Goal: Transaction & Acquisition: Purchase product/service

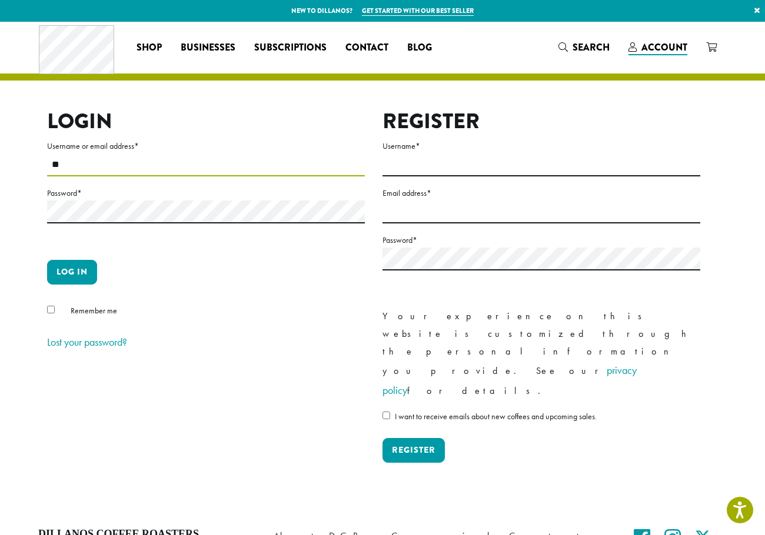
type input "*"
type input "**********"
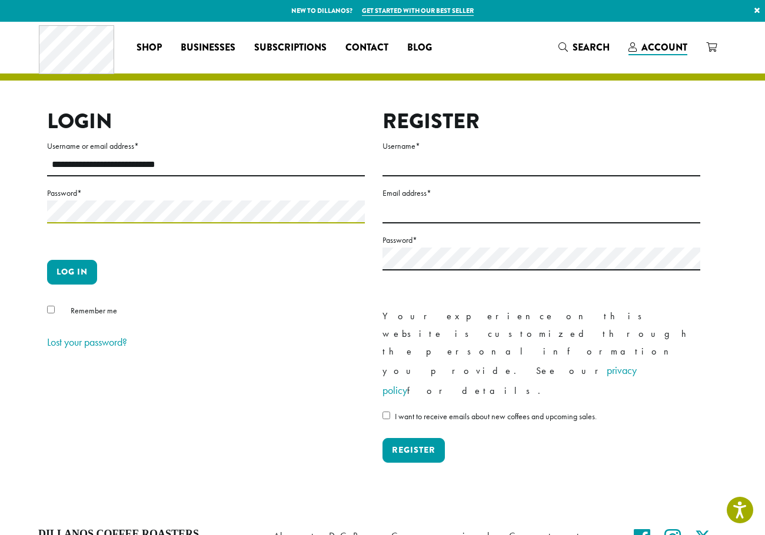
click at [47, 260] on button "Log in" at bounding box center [72, 272] width 50 height 25
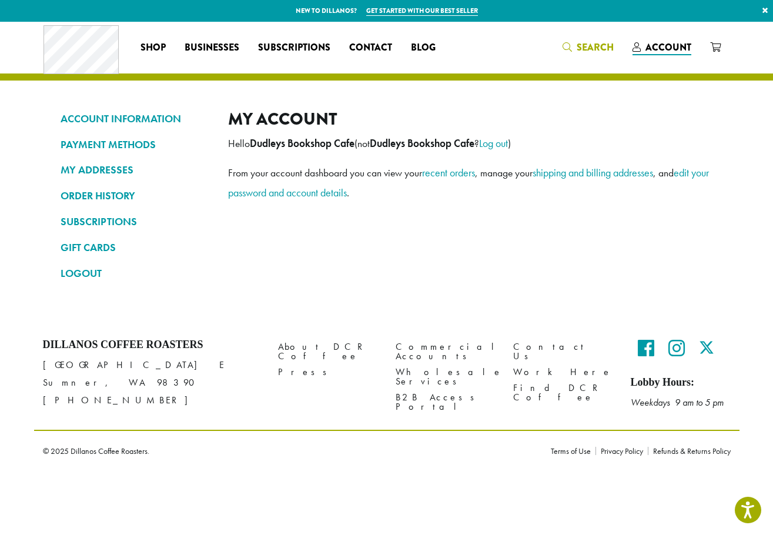
click at [603, 49] on span "Search" at bounding box center [595, 48] width 37 height 14
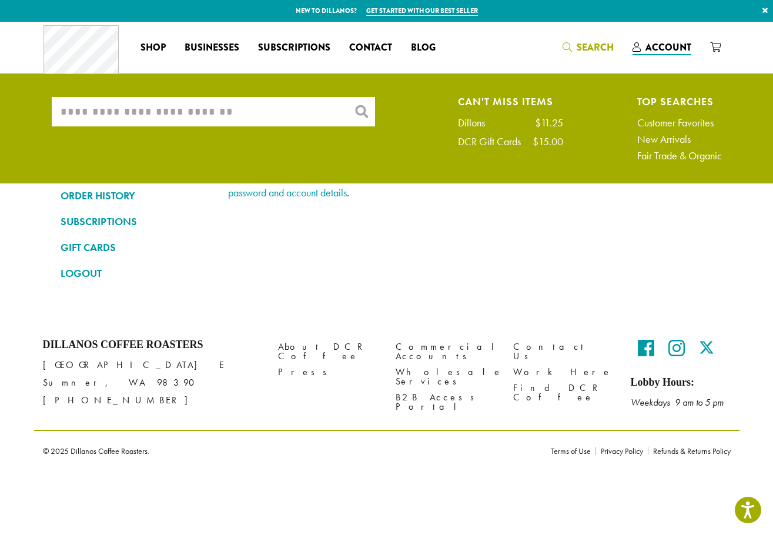
click at [261, 113] on input "What are you searching for?" at bounding box center [213, 111] width 323 height 29
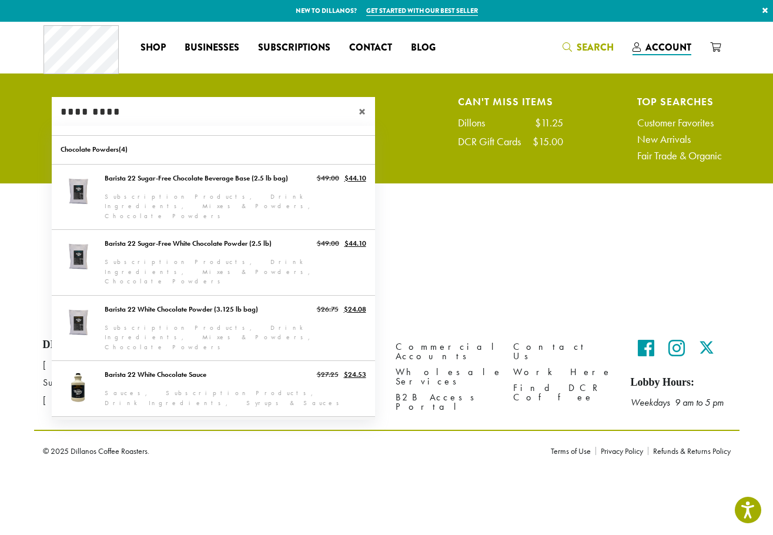
type input "*********"
click at [180, 417] on link "Barista 22 Chocolate Sauce" at bounding box center [213, 444] width 323 height 55
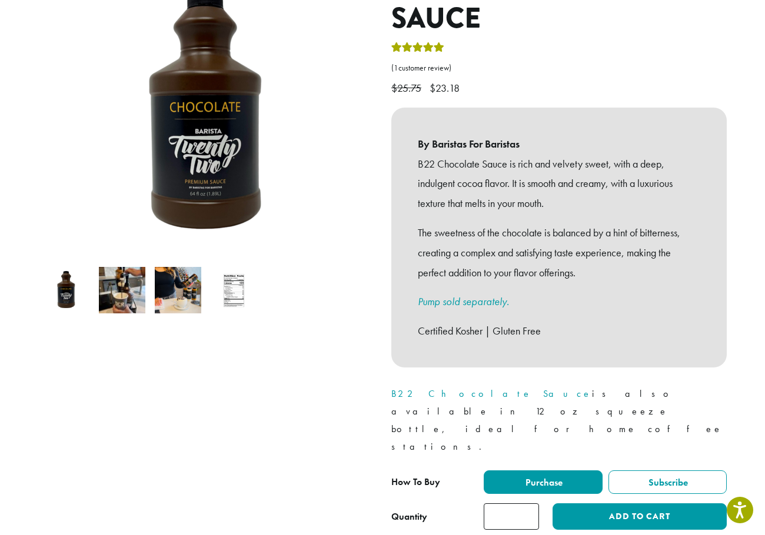
scroll to position [235, 0]
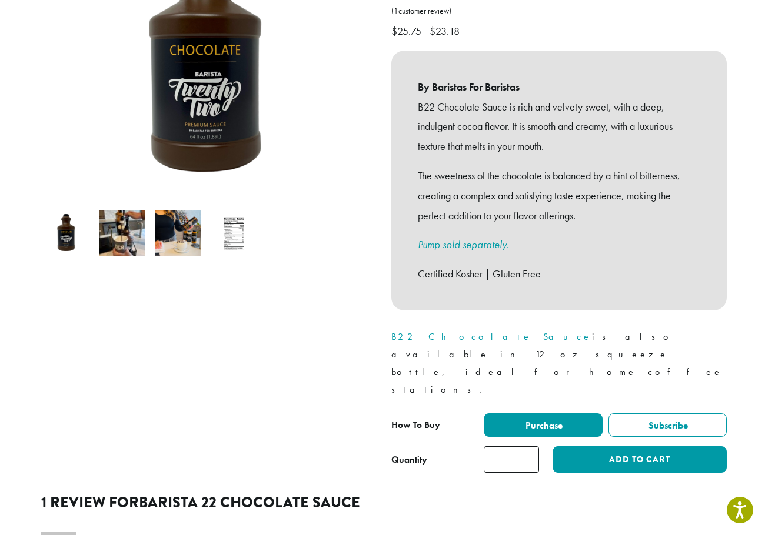
click at [529, 446] on input "*" at bounding box center [510, 459] width 55 height 26
type input "*"
click at [529, 446] on input "*" at bounding box center [510, 459] width 55 height 26
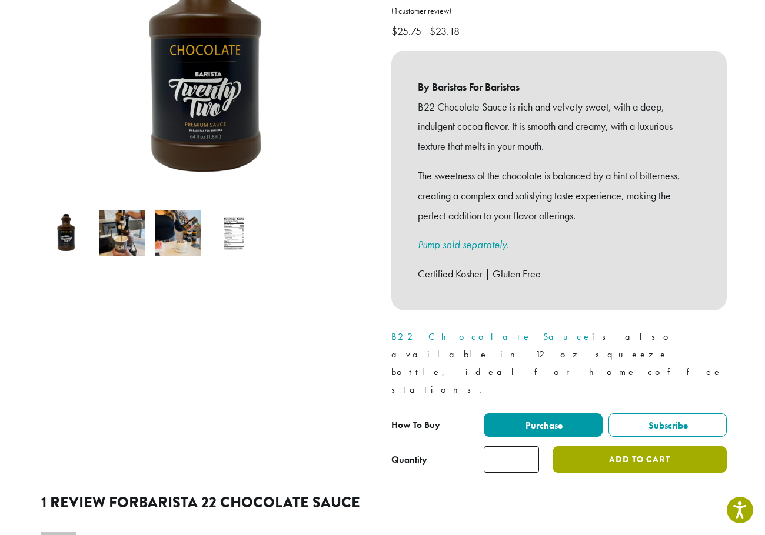
click at [618, 446] on button "Add to cart" at bounding box center [639, 459] width 174 height 26
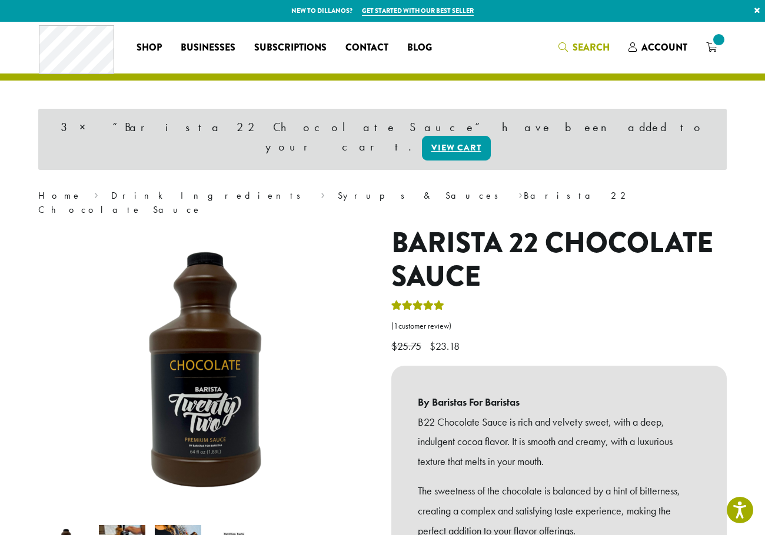
click at [587, 42] on span "Search" at bounding box center [590, 48] width 37 height 14
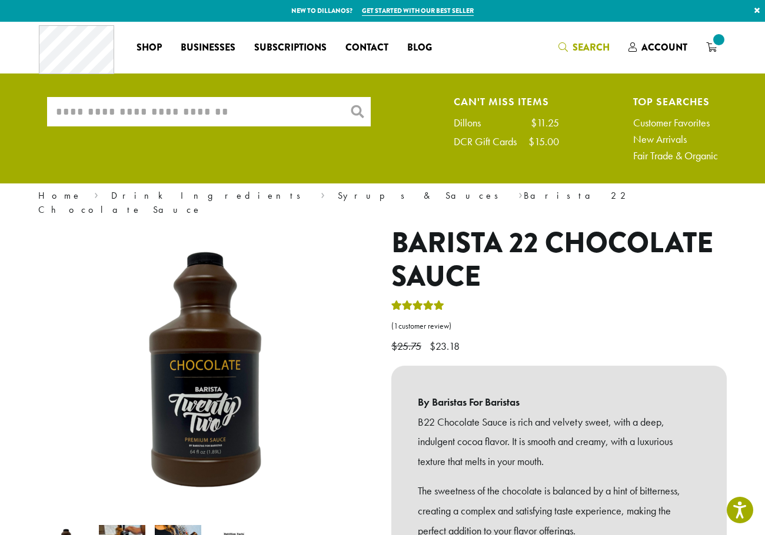
click at [254, 126] on input "What are you searching for?" at bounding box center [208, 111] width 323 height 29
click at [257, 116] on input "What are you searching for?" at bounding box center [208, 111] width 323 height 29
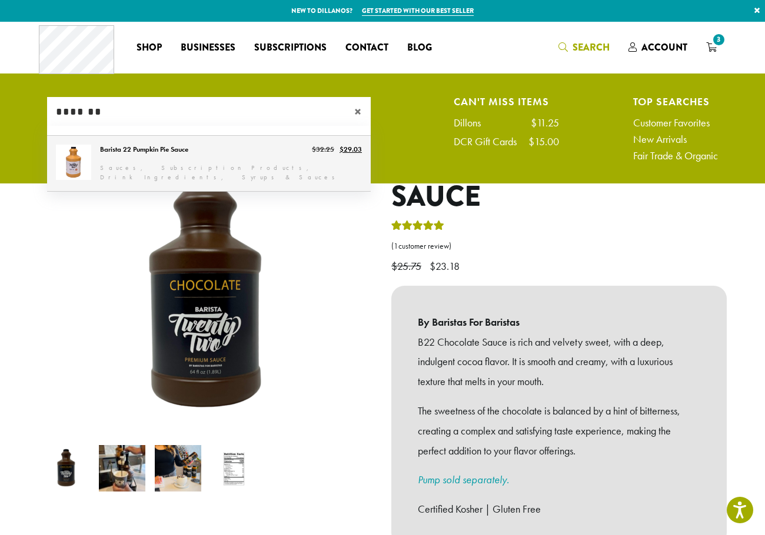
type input "*******"
click at [179, 155] on link "Barista 22 Pumpkin Pie Sauce" at bounding box center [208, 163] width 323 height 55
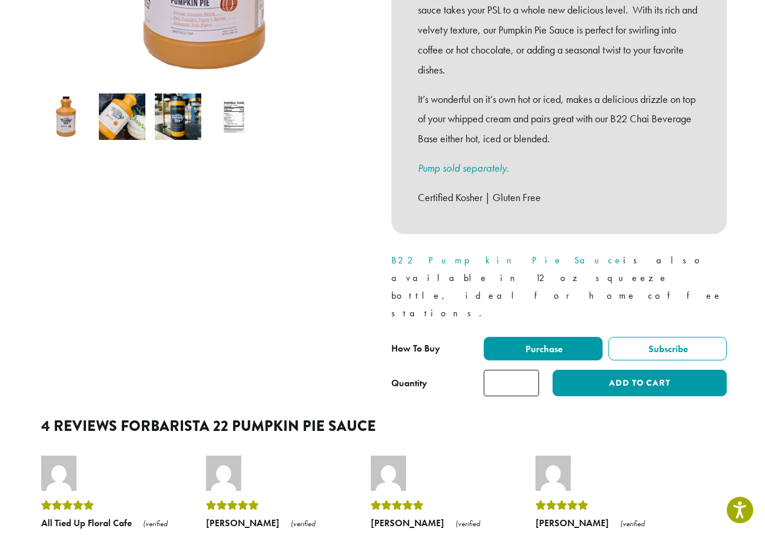
scroll to position [353, 0]
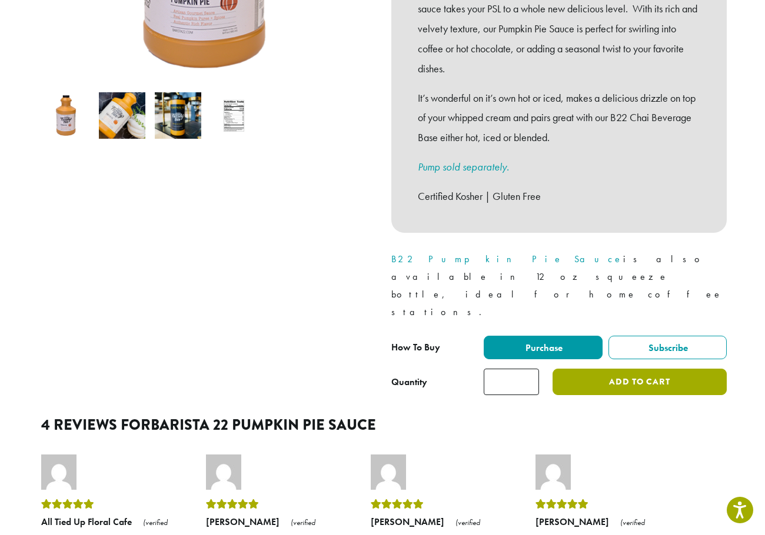
click at [631, 369] on button "Add to cart" at bounding box center [639, 382] width 174 height 26
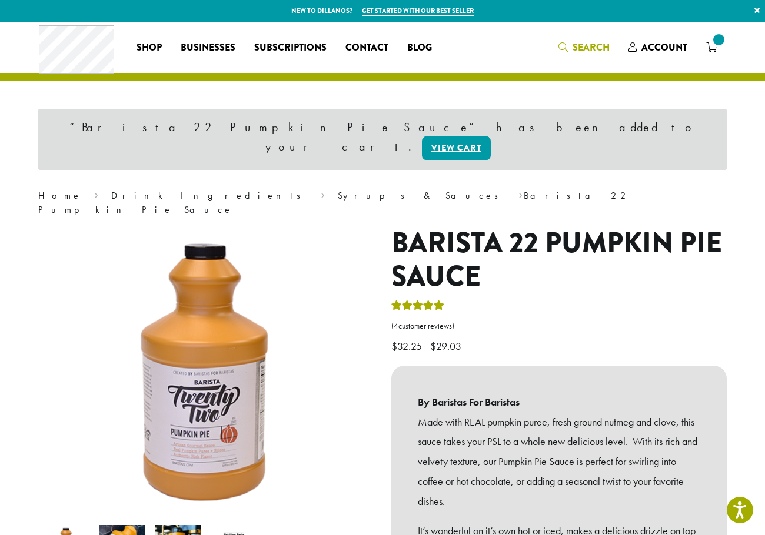
click at [589, 42] on span "Search" at bounding box center [590, 48] width 37 height 14
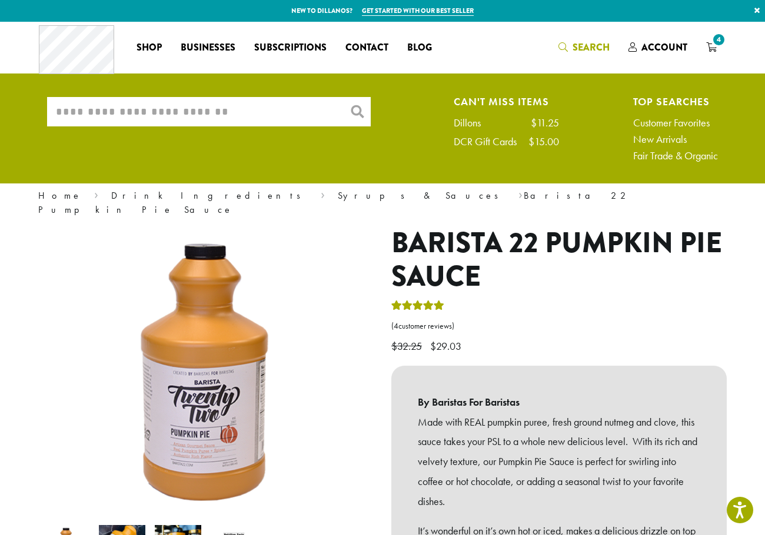
click at [281, 107] on input "What are you searching for?" at bounding box center [208, 111] width 323 height 29
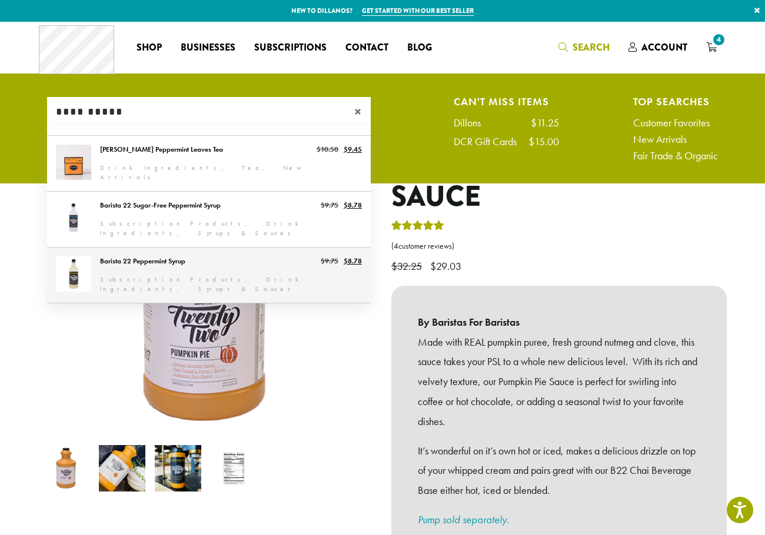
type input "**********"
click at [232, 268] on link "Barista 22 Peppermint Syrup" at bounding box center [208, 275] width 323 height 55
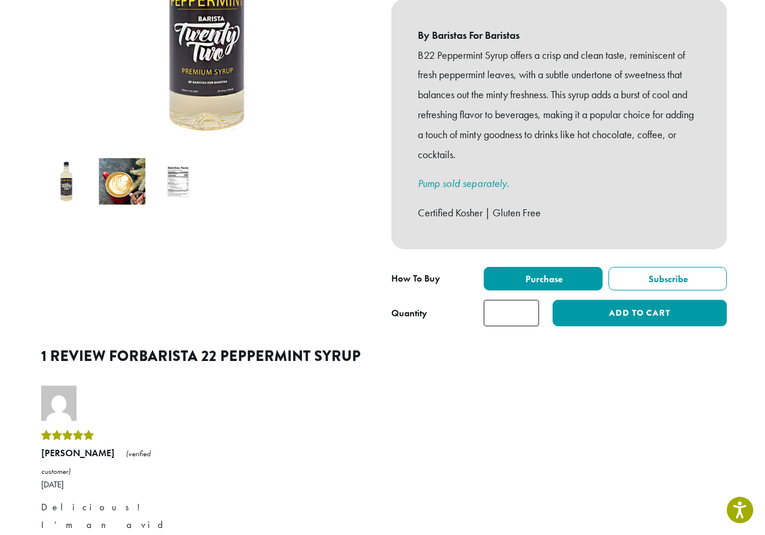
scroll to position [294, 0]
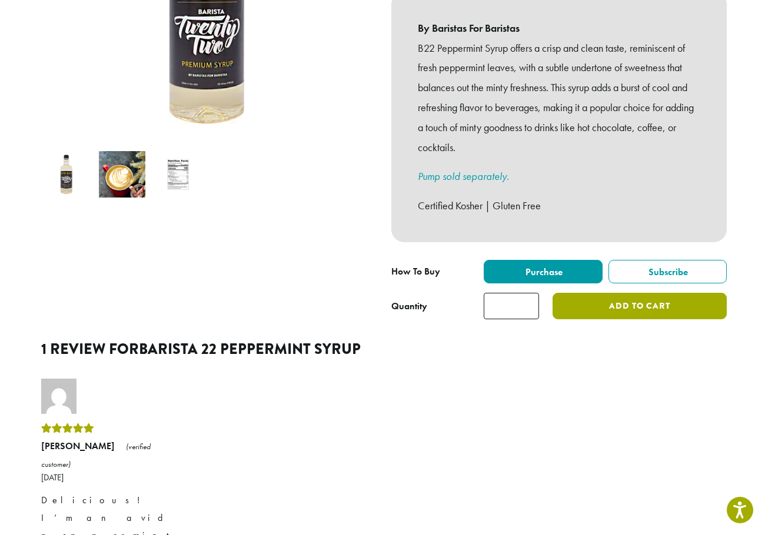
click at [641, 297] on button "Add to cart" at bounding box center [639, 306] width 174 height 26
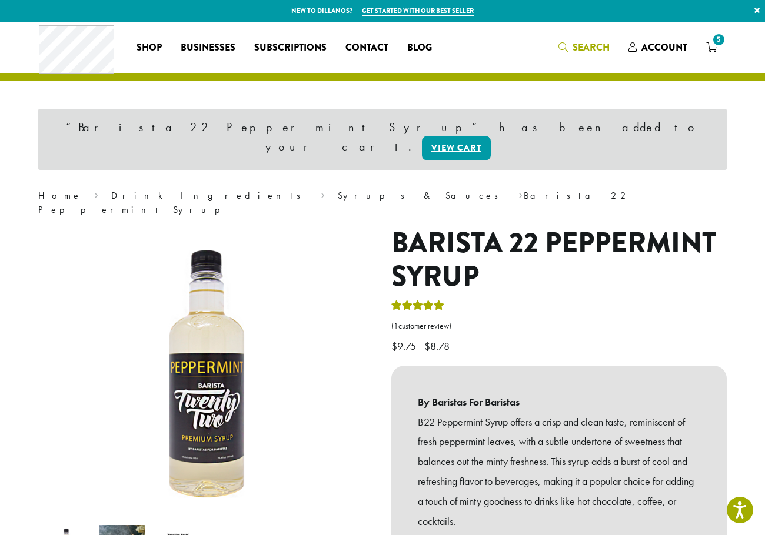
click at [592, 45] on span "Search" at bounding box center [590, 48] width 37 height 14
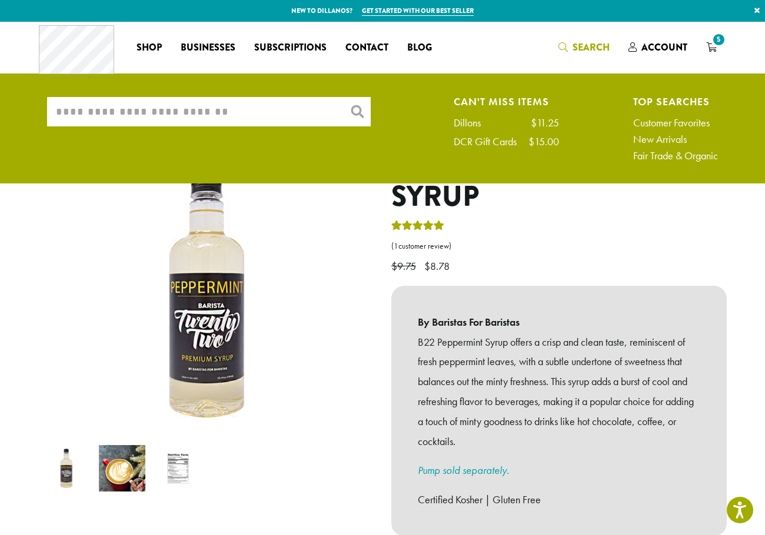
drag, startPoint x: 652, startPoint y: 214, endPoint x: 638, endPoint y: 209, distance: 14.3
click at [651, 219] on p "$ 9.75 Original price was: $9.75. $ 8.78 Current price is: $8.78." at bounding box center [558, 248] width 335 height 58
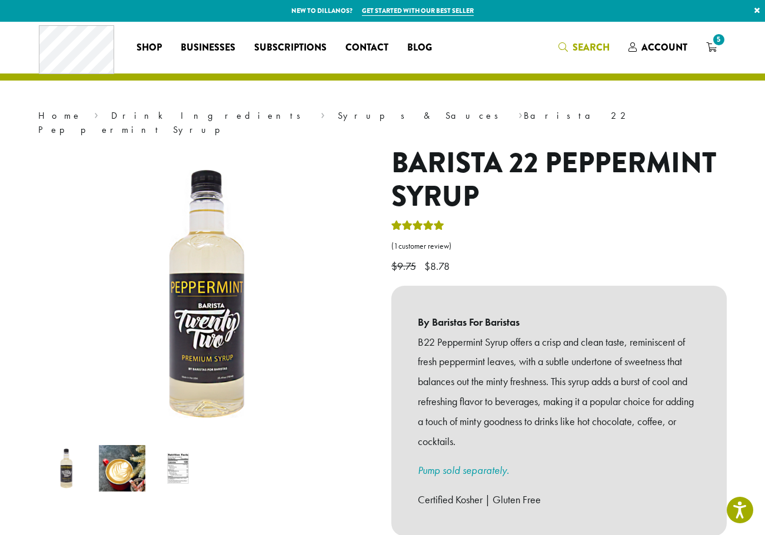
click at [583, 47] on span "Search" at bounding box center [590, 48] width 37 height 14
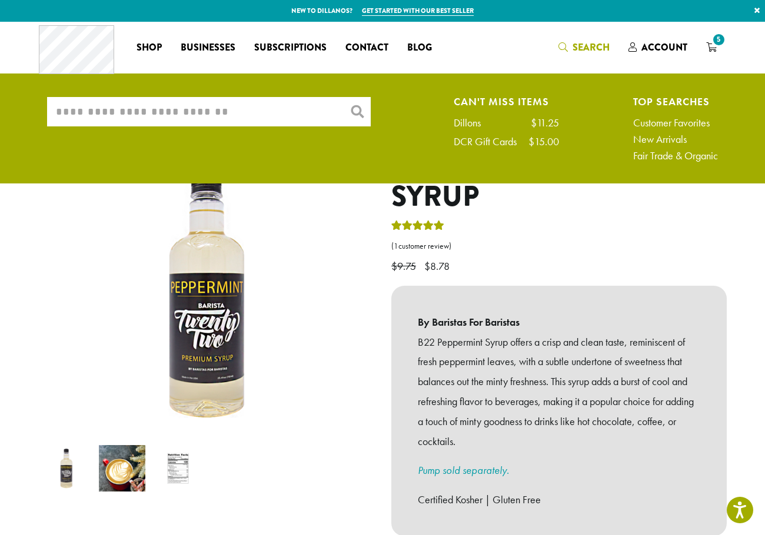
click at [190, 105] on input "What are you searching for?" at bounding box center [208, 111] width 323 height 29
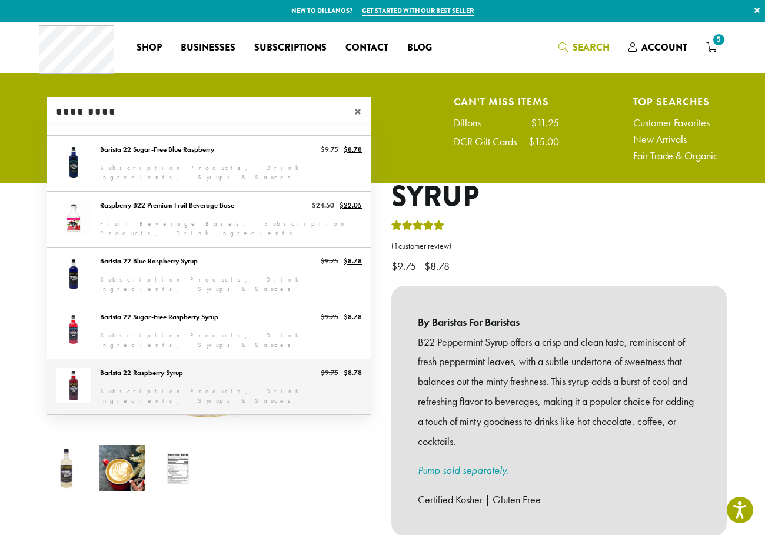
type input "*********"
click at [162, 368] on link "Barista 22 Raspberry Syrup" at bounding box center [208, 386] width 323 height 55
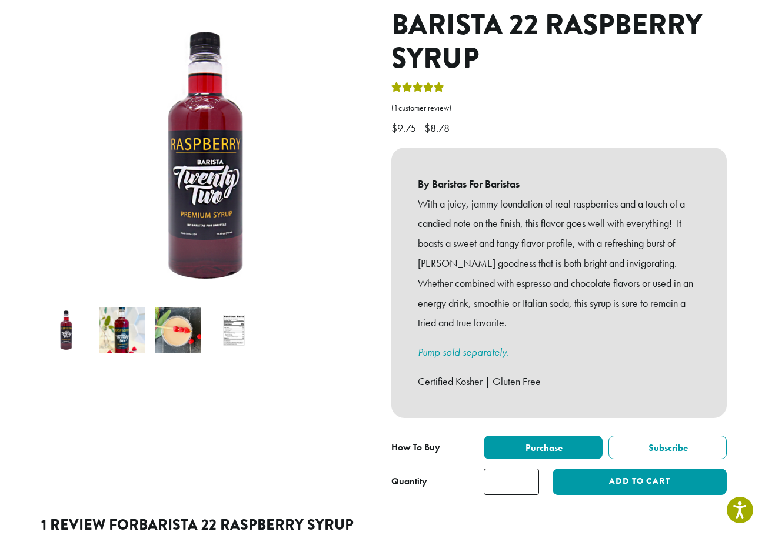
scroll to position [294, 0]
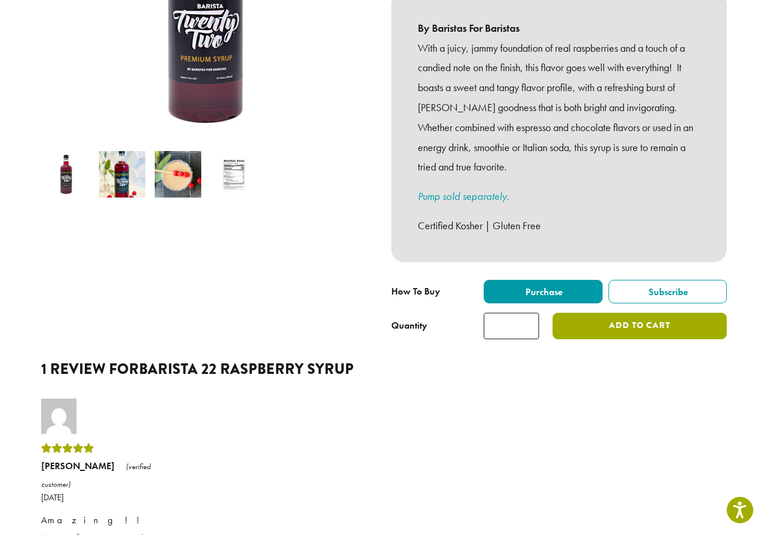
click at [618, 313] on button "Add to cart" at bounding box center [639, 326] width 174 height 26
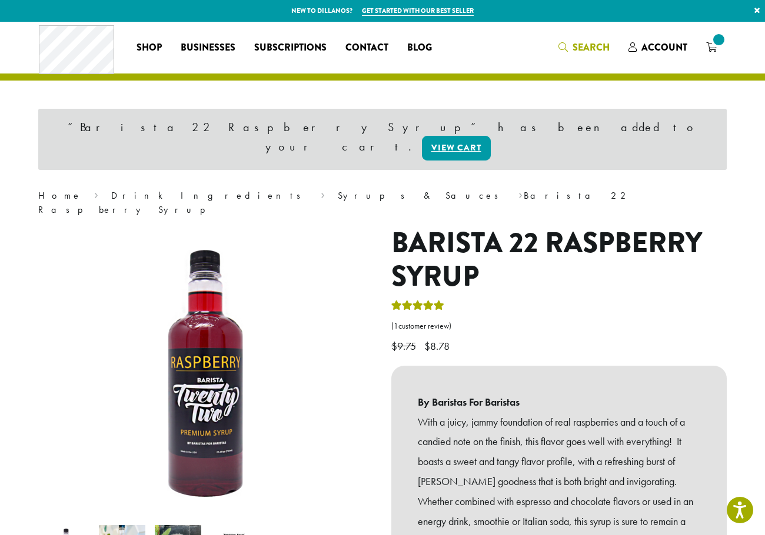
click at [568, 47] on icon "Search" at bounding box center [562, 46] width 9 height 9
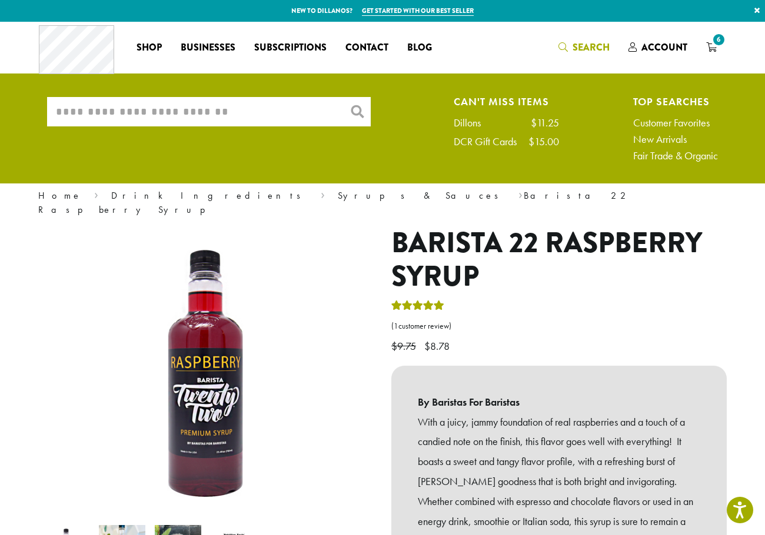
click at [278, 109] on input "What are you searching for?" at bounding box center [208, 111] width 323 height 29
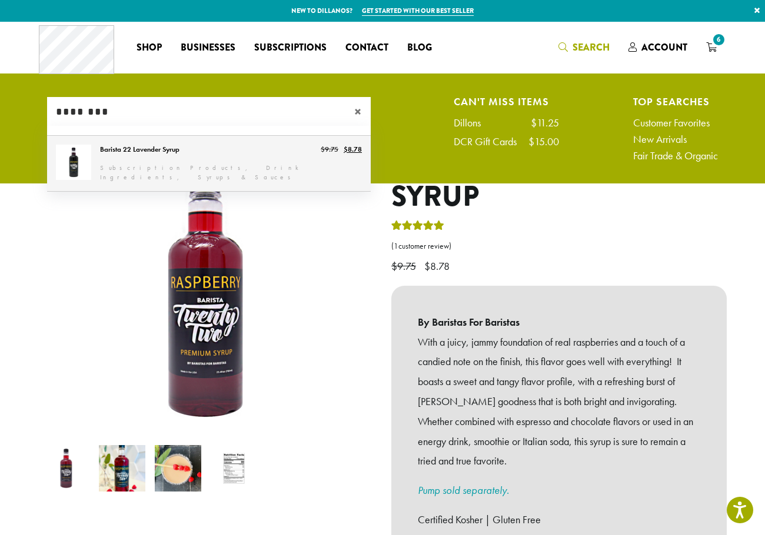
type input "********"
click at [202, 156] on link "Barista 22 Lavender Syrup" at bounding box center [208, 163] width 323 height 55
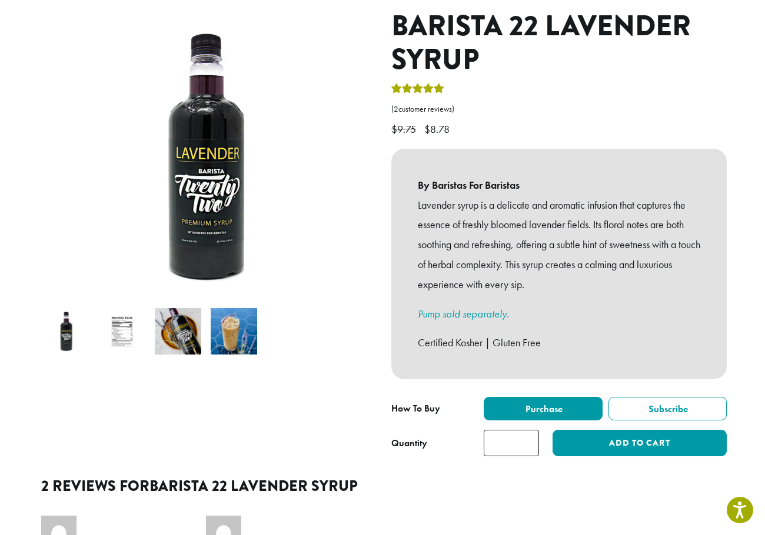
scroll to position [235, 0]
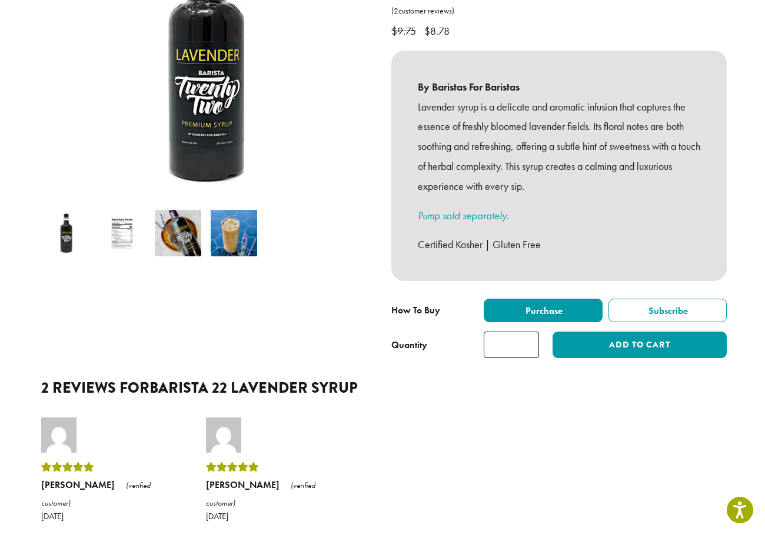
type input "*"
click at [528, 332] on input "*" at bounding box center [510, 345] width 55 height 26
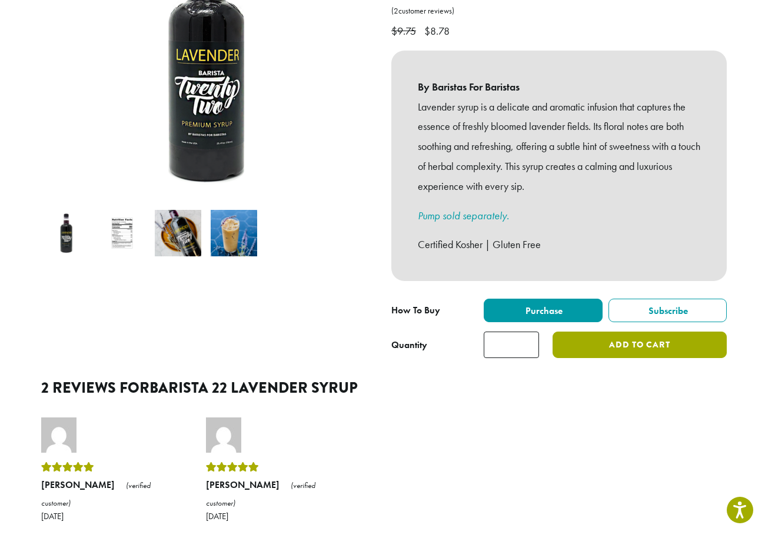
click at [600, 333] on button "Add to cart" at bounding box center [639, 345] width 174 height 26
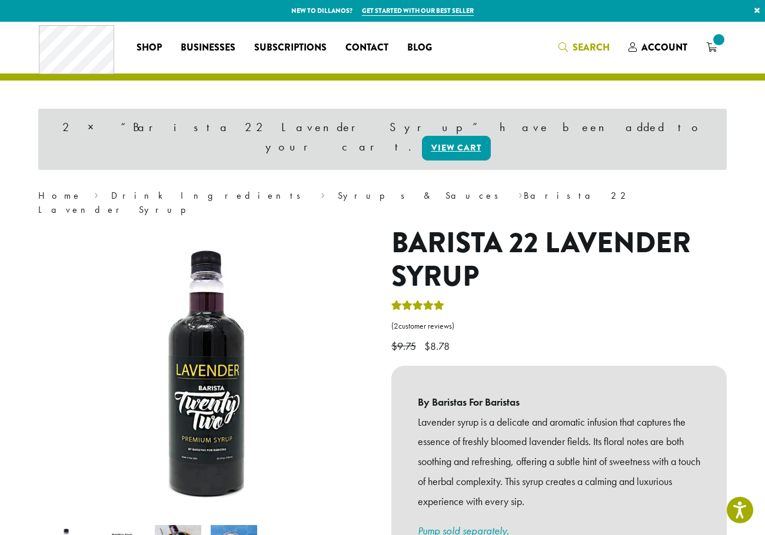
click at [578, 48] on span "Search" at bounding box center [590, 48] width 37 height 14
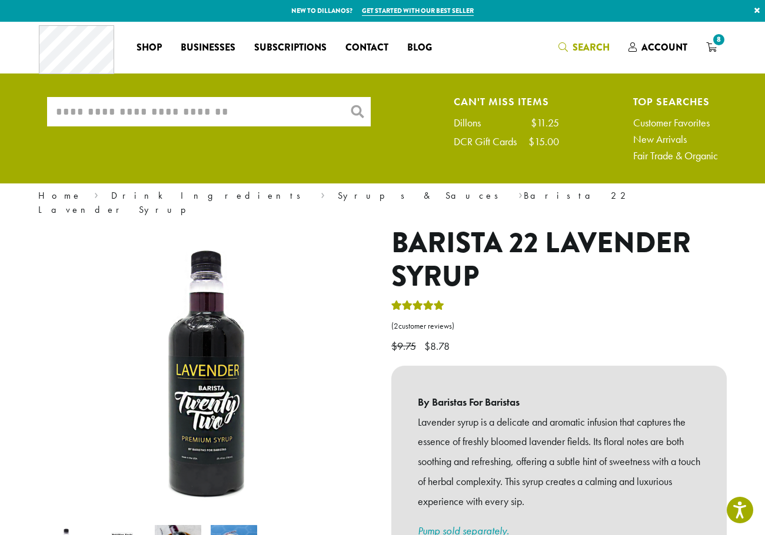
click at [276, 108] on input "What are you searching for?" at bounding box center [208, 111] width 323 height 29
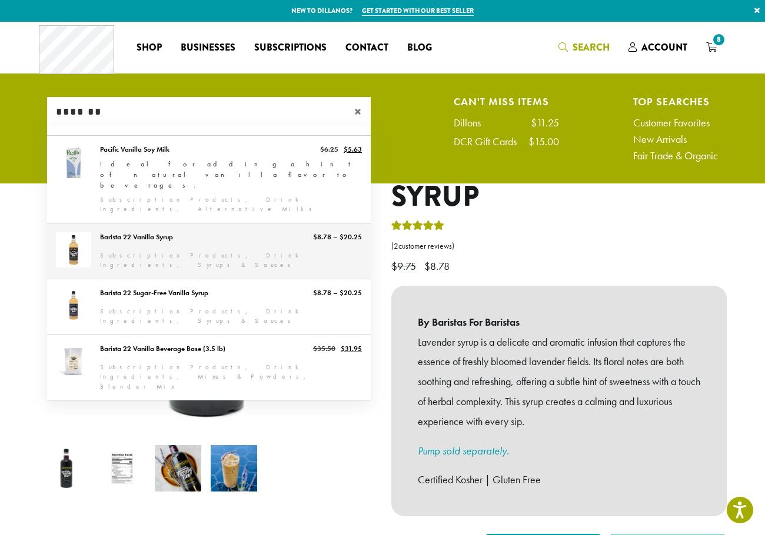
type input "*******"
click at [191, 223] on link "Barista 22 Vanilla Syrup" at bounding box center [208, 250] width 323 height 55
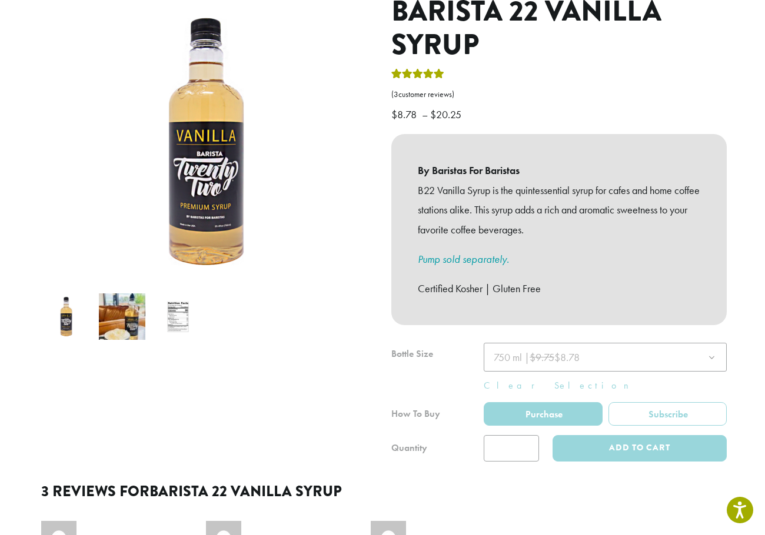
scroll to position [176, 0]
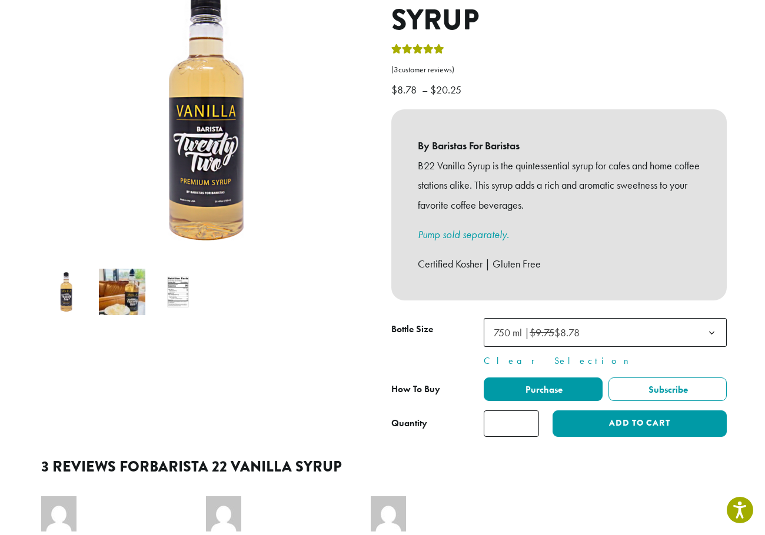
click at [530, 411] on input "*" at bounding box center [510, 424] width 55 height 26
type input "*"
click at [530, 411] on input "*" at bounding box center [510, 424] width 55 height 26
click at [616, 411] on button "Add to cart" at bounding box center [639, 424] width 174 height 26
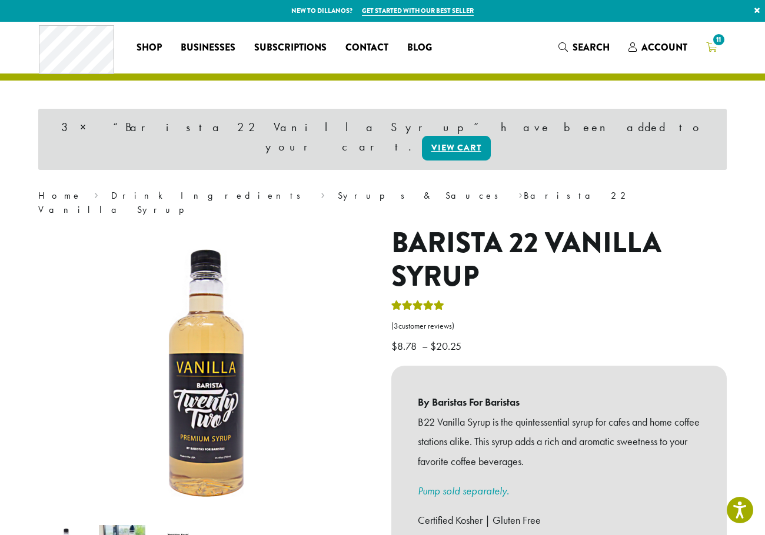
click at [719, 47] on span "11" at bounding box center [718, 40] width 16 height 16
click at [599, 57] on div "Coffee All Coffees Best Sellers Blends Single Origins Dillanos Limited Organic …" at bounding box center [382, 47] width 687 height 49
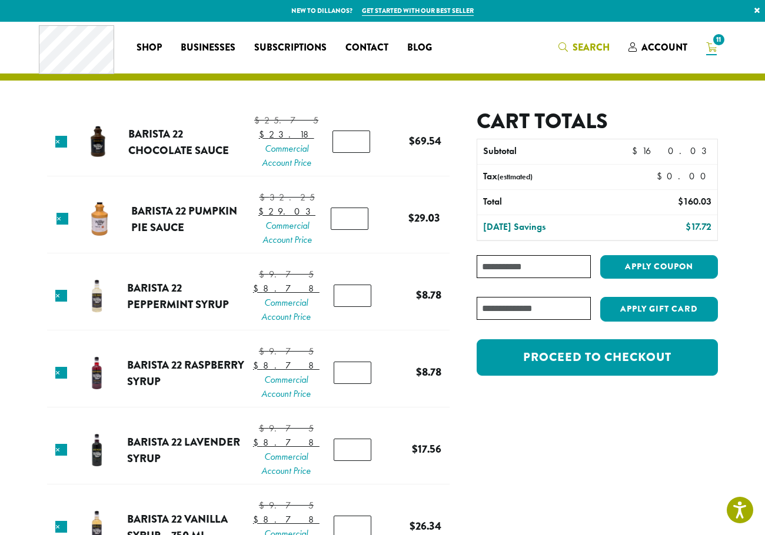
click at [594, 48] on span "Search" at bounding box center [590, 48] width 37 height 14
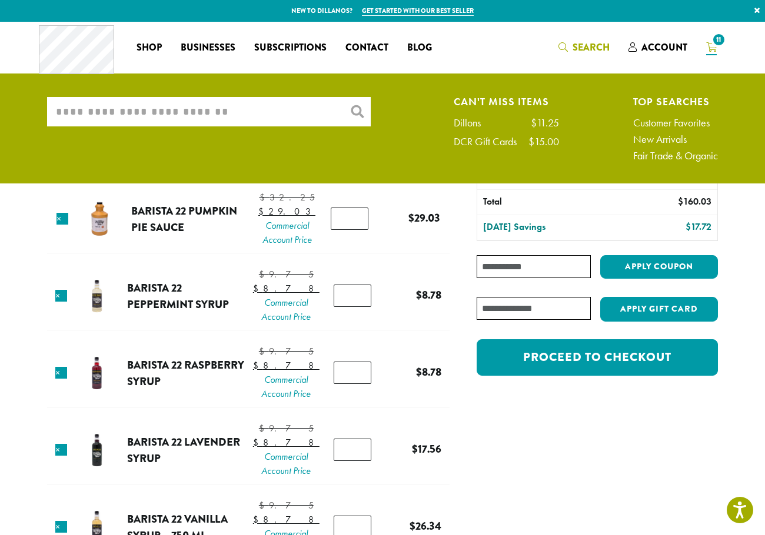
click at [175, 118] on input "What are you searching for?" at bounding box center [208, 111] width 323 height 29
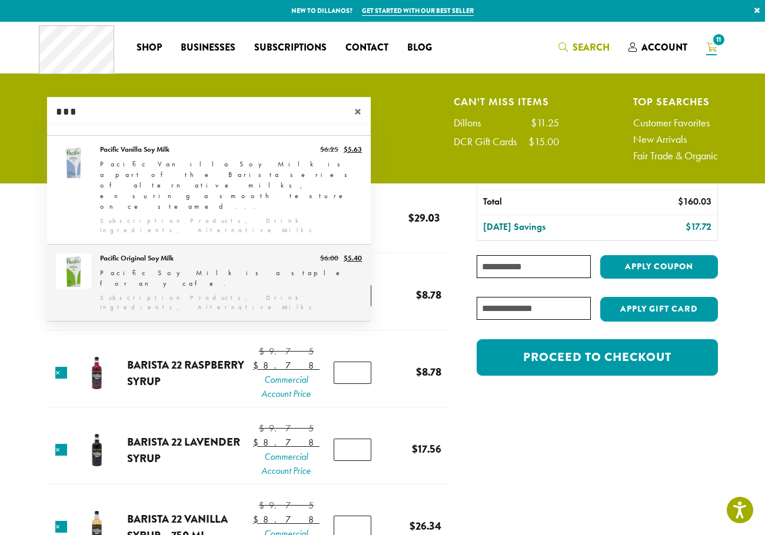
type input "***"
click at [145, 245] on link "Pacific Original Soy Milk" at bounding box center [208, 283] width 323 height 76
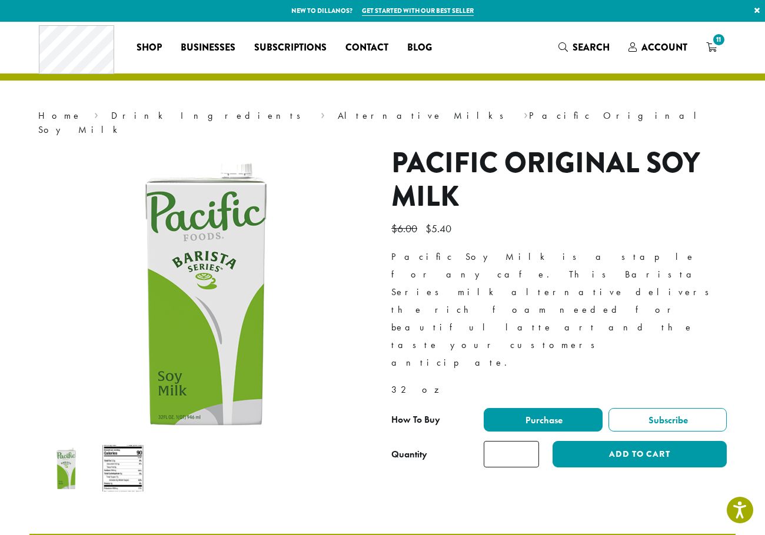
click at [529, 441] on input "*" at bounding box center [510, 454] width 55 height 26
click at [527, 441] on input "*" at bounding box center [510, 454] width 55 height 26
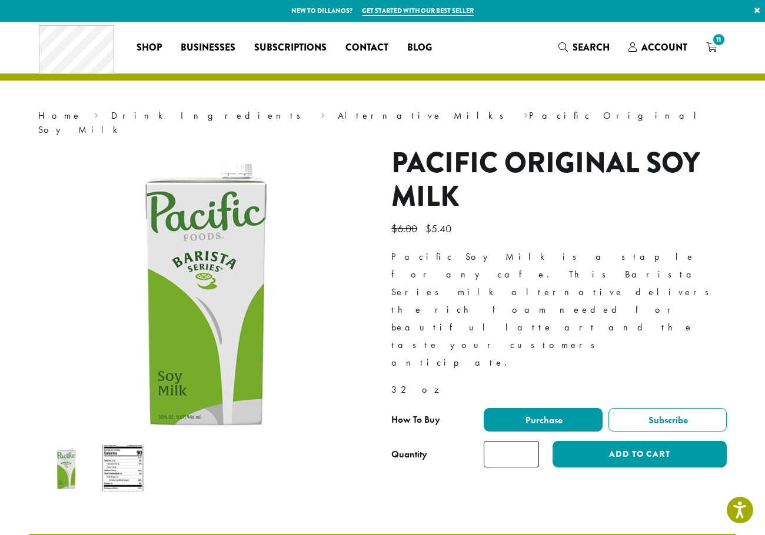
click at [527, 441] on input "*" at bounding box center [510, 454] width 55 height 26
type input "*"
click at [527, 441] on input "*" at bounding box center [510, 454] width 55 height 26
click at [593, 441] on button "Add to cart" at bounding box center [639, 454] width 174 height 26
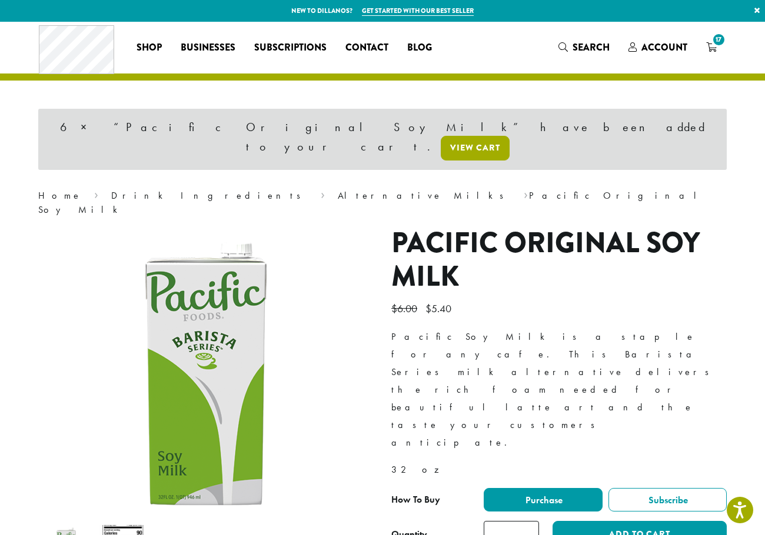
click at [509, 136] on link "View cart" at bounding box center [475, 148] width 69 height 25
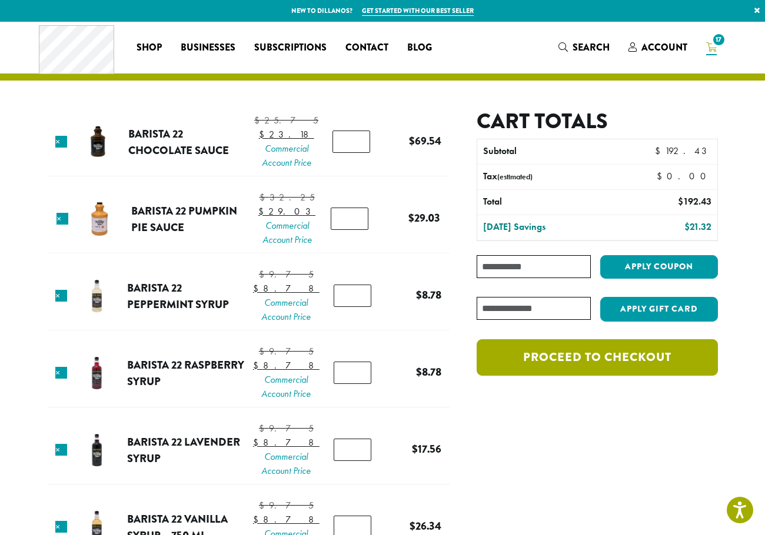
click at [651, 364] on link "Proceed to checkout" at bounding box center [596, 357] width 241 height 36
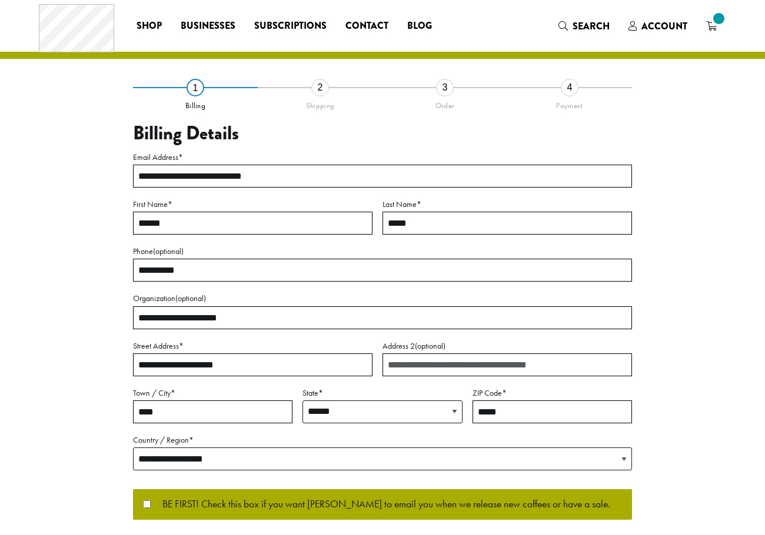
select select "**"
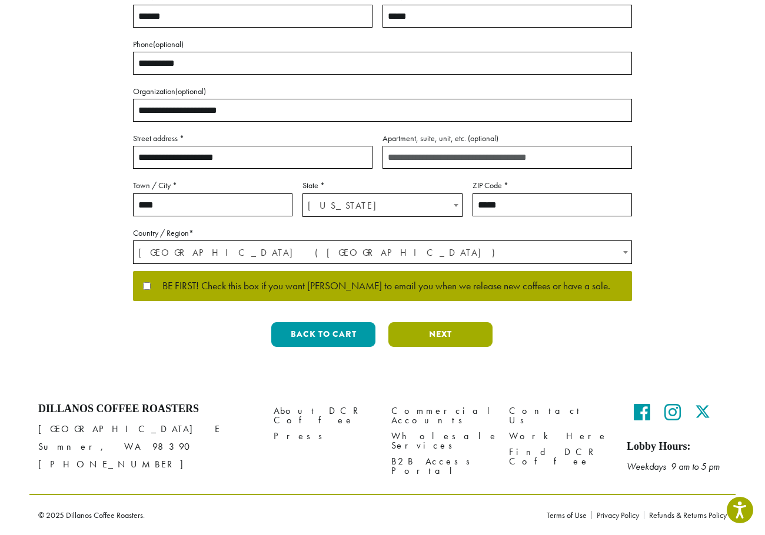
click at [461, 341] on button "Next" at bounding box center [440, 334] width 104 height 25
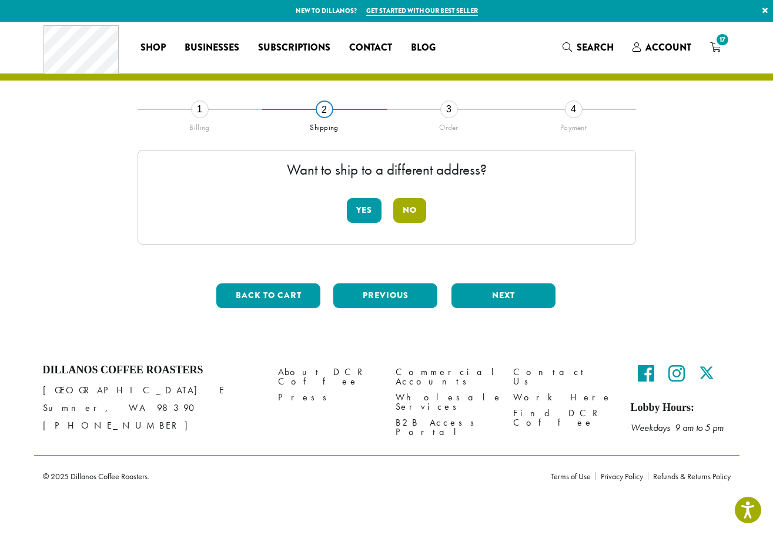
click at [415, 215] on button "No" at bounding box center [409, 210] width 33 height 25
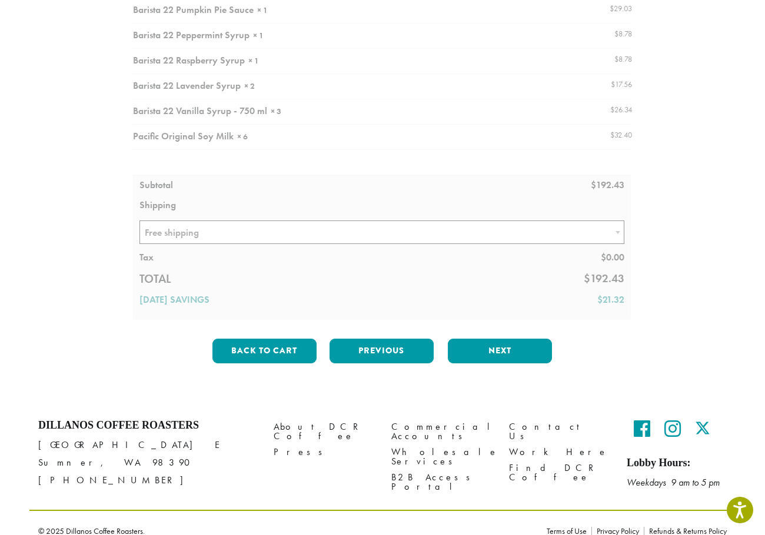
scroll to position [215, 0]
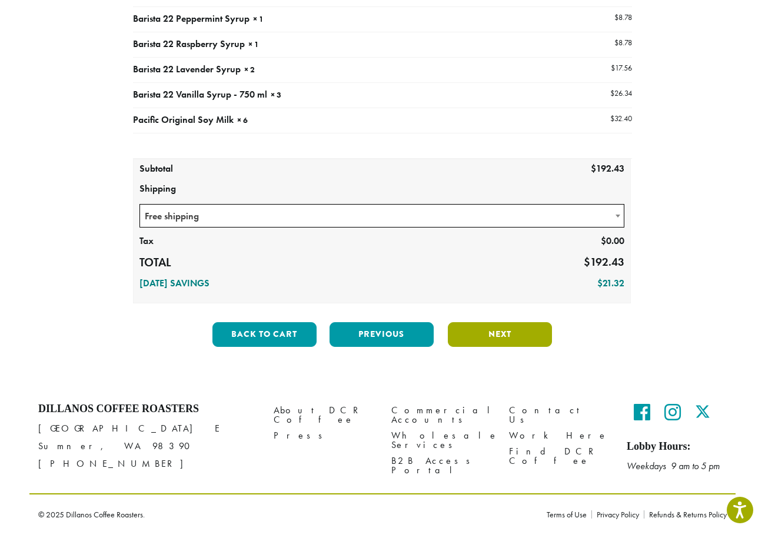
click at [528, 338] on button "Next" at bounding box center [500, 334] width 104 height 25
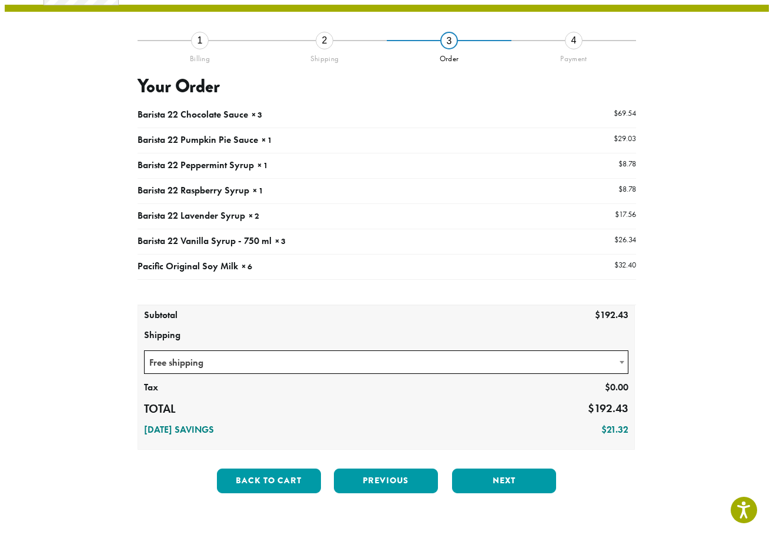
scroll to position [68, 0]
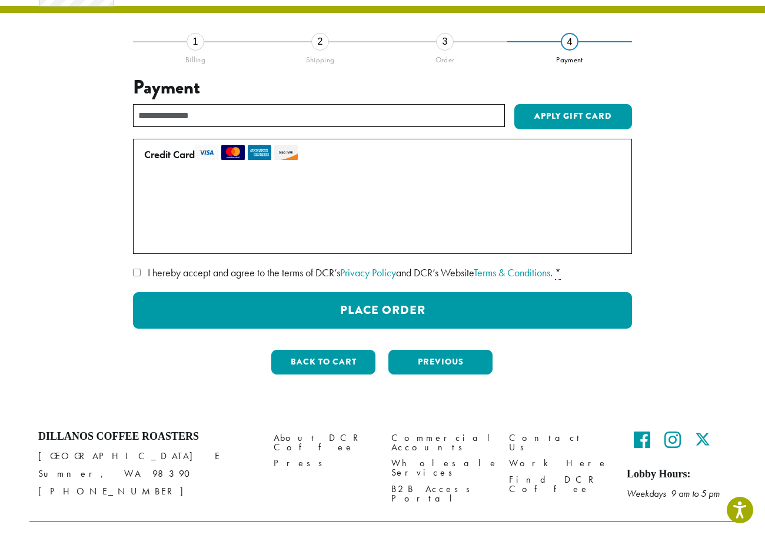
click at [184, 243] on label "Use a new card" at bounding box center [380, 238] width 472 height 19
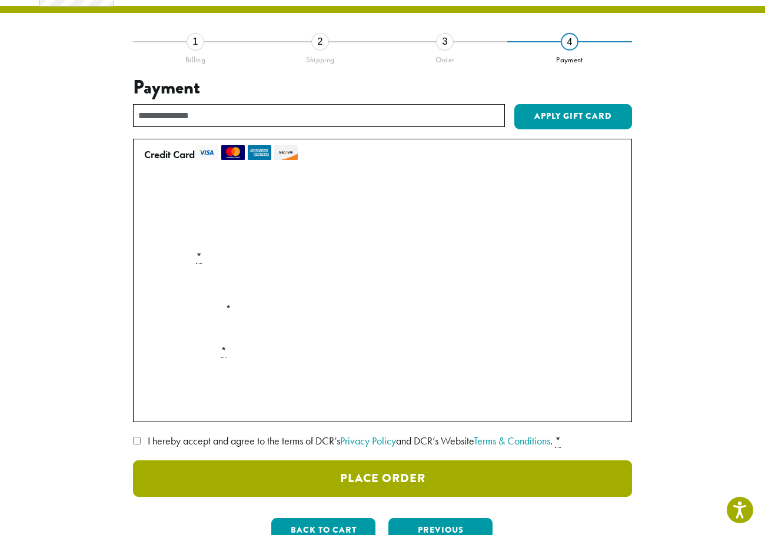
click at [409, 483] on button "Place Order" at bounding box center [382, 479] width 499 height 36
